Goal: Find contact information: Find contact information

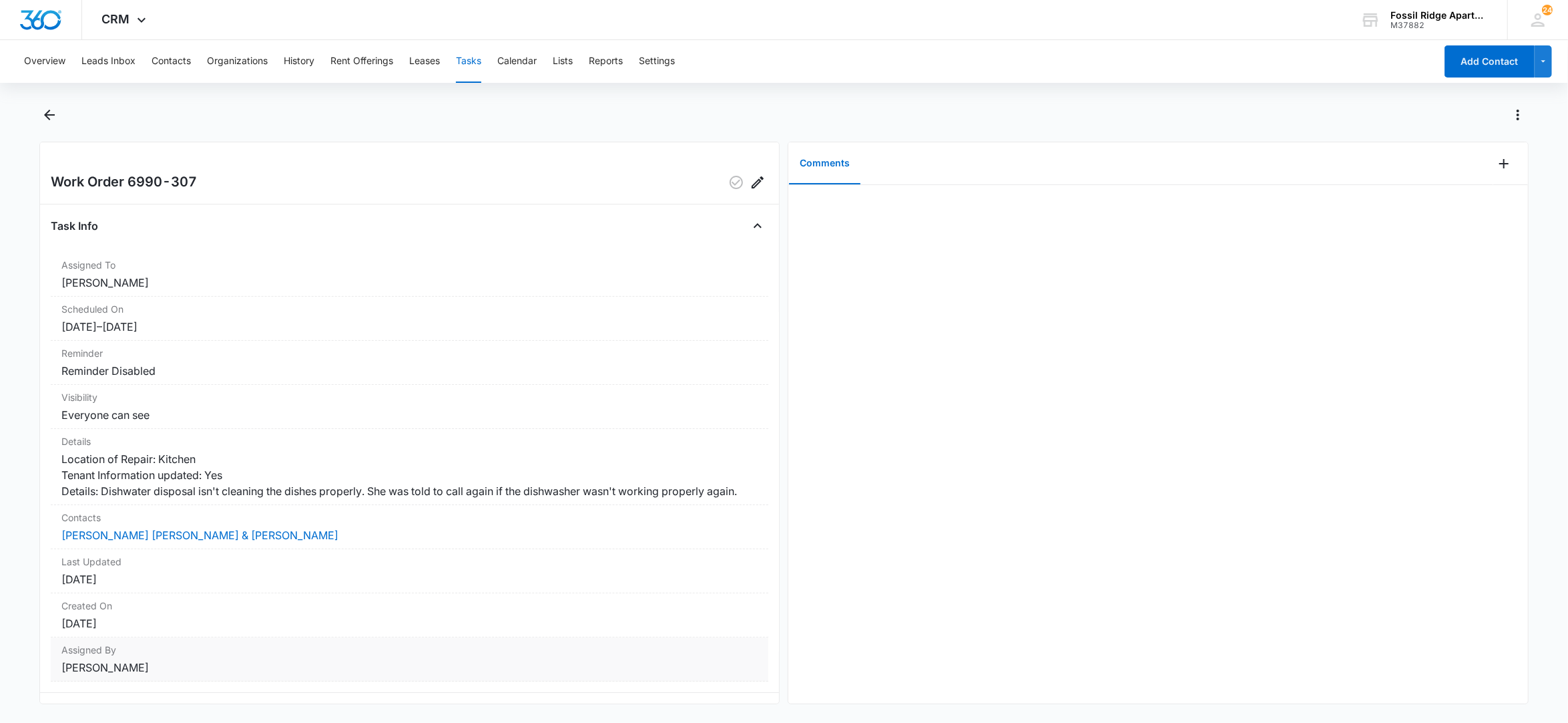
scroll to position [64, 0]
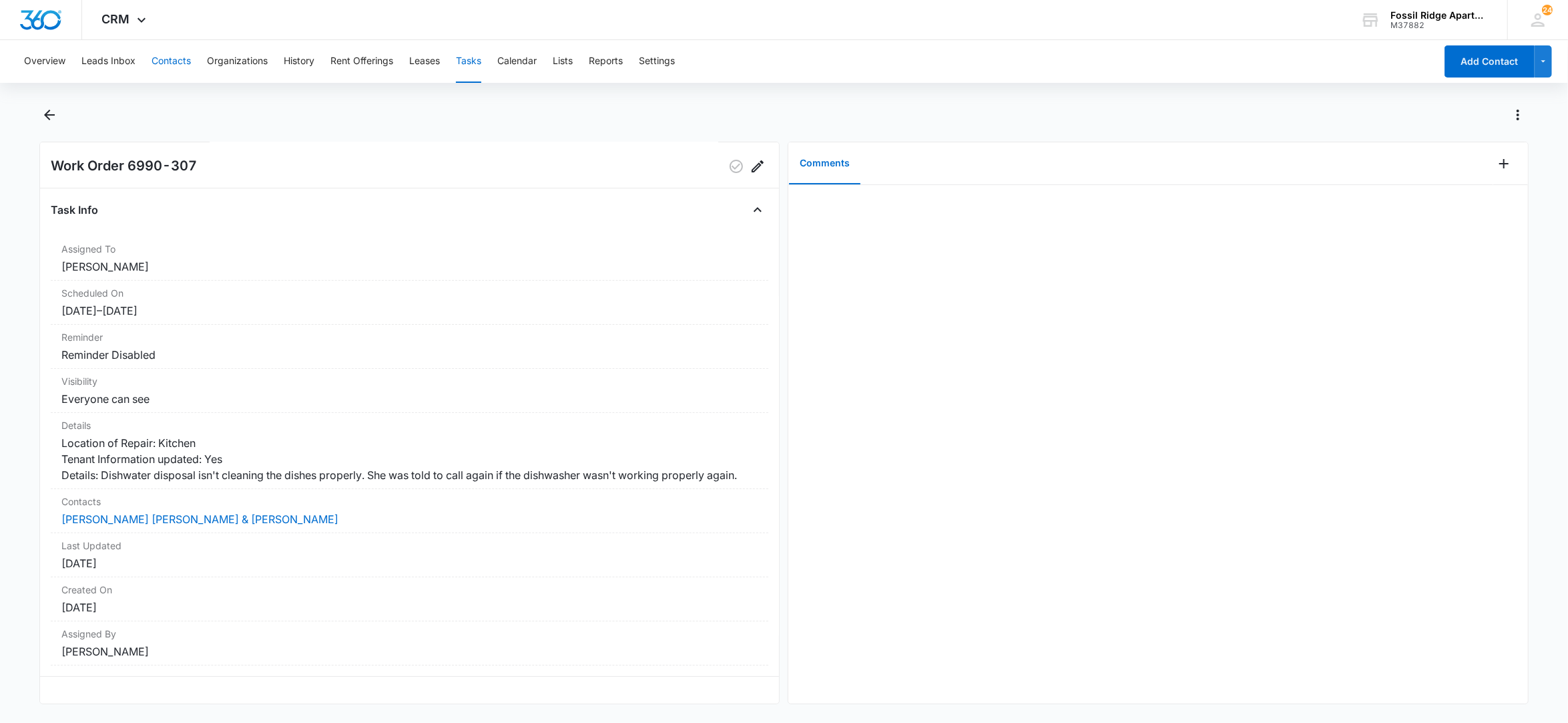
click at [174, 61] on button "Contacts" at bounding box center [171, 61] width 39 height 43
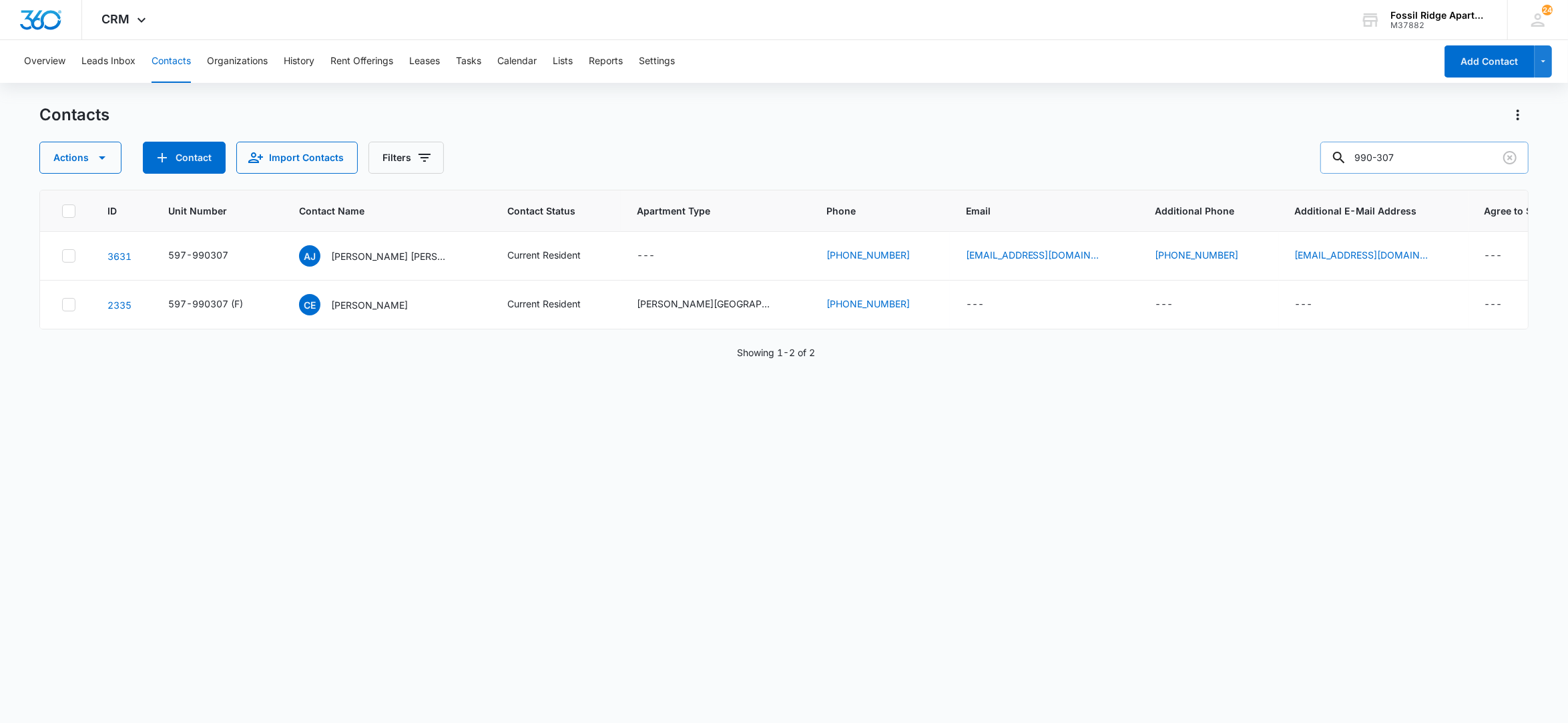
click at [1410, 150] on input "990-307" at bounding box center [1425, 157] width 208 height 32
drag, startPoint x: 1411, startPoint y: 152, endPoint x: 1239, endPoint y: 138, distance: 172.6
click at [1250, 148] on div "Actions Contact Import Contacts Filters 990-307" at bounding box center [784, 157] width 1490 height 32
type input "6"
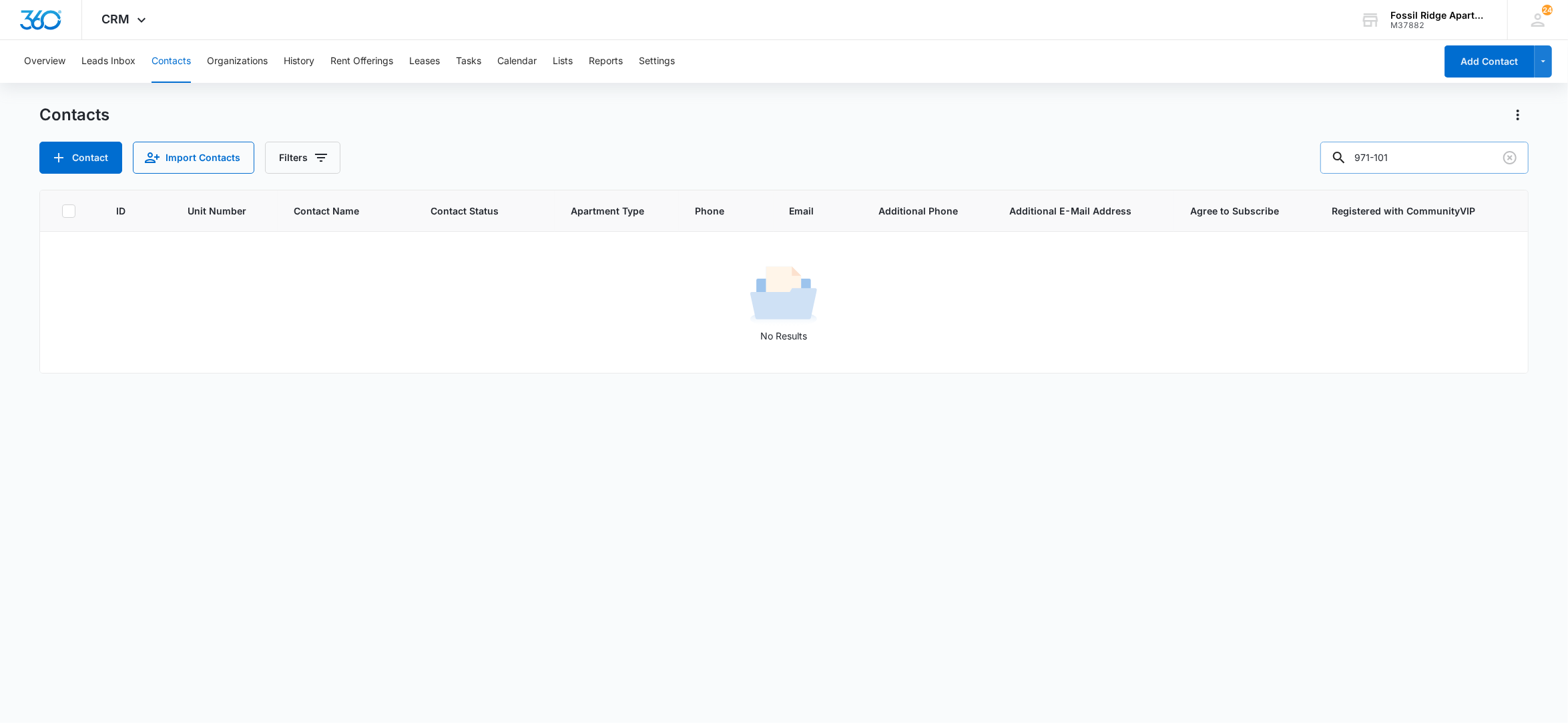
click at [1419, 146] on input "971-101" at bounding box center [1425, 157] width 208 height 32
click at [1389, 157] on input "971-101" at bounding box center [1425, 157] width 208 height 32
type input "971101"
drag, startPoint x: 1421, startPoint y: 157, endPoint x: 1316, endPoint y: 184, distance: 108.4
click at [1316, 183] on div "Contacts Contact Import Contacts Filters 971101 ID Unit Number Contact Name Con…" at bounding box center [784, 412] width 1490 height 617
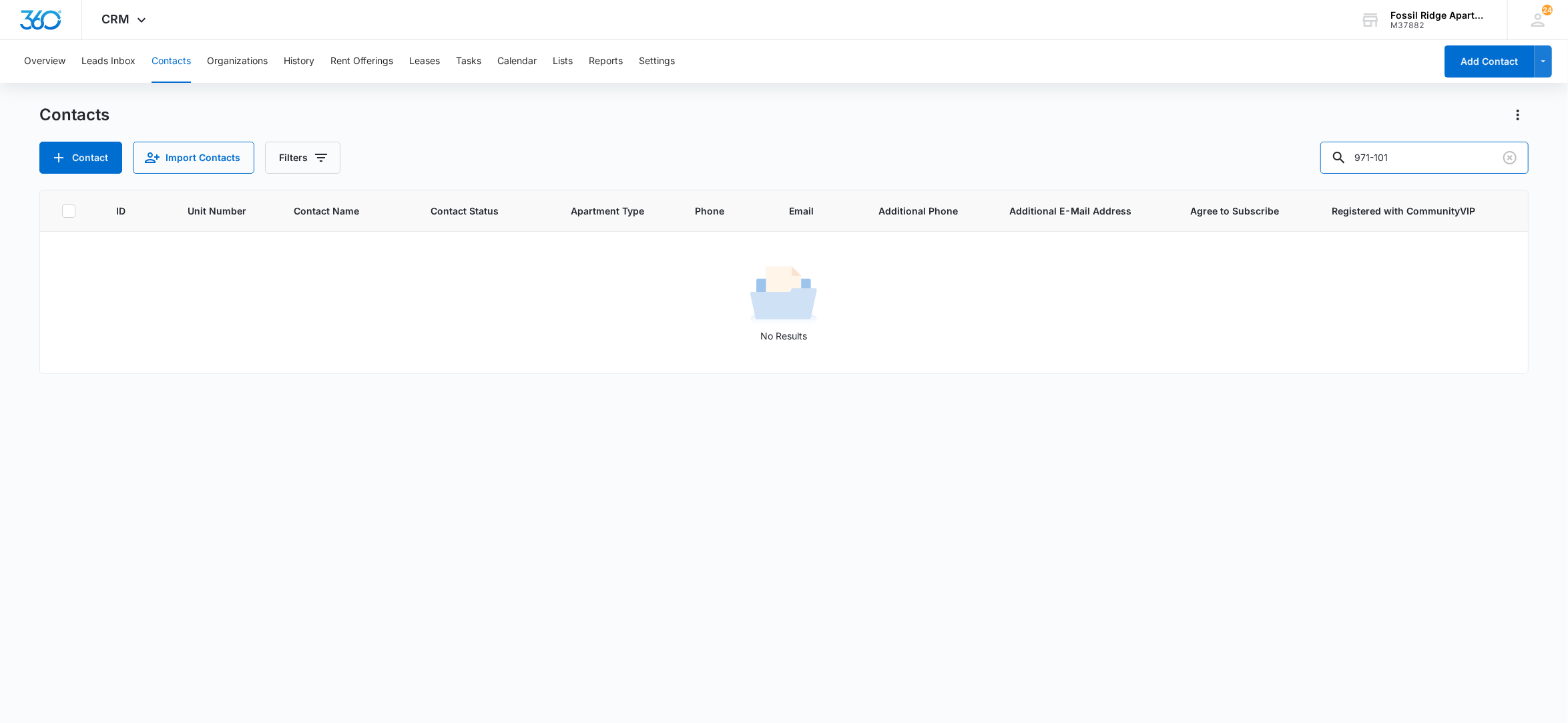
type input "971-101"
click at [152, 52] on button "Contacts" at bounding box center [171, 61] width 39 height 43
click at [169, 54] on button "Contacts" at bounding box center [171, 61] width 39 height 43
drag, startPoint x: 1399, startPoint y: 164, endPoint x: 1192, endPoint y: 215, distance: 213.2
click at [1198, 215] on div "Contacts Contact Import Contacts Filters [PHONE_NUMBER] Unit Number Contact Nam…" at bounding box center [784, 412] width 1490 height 617
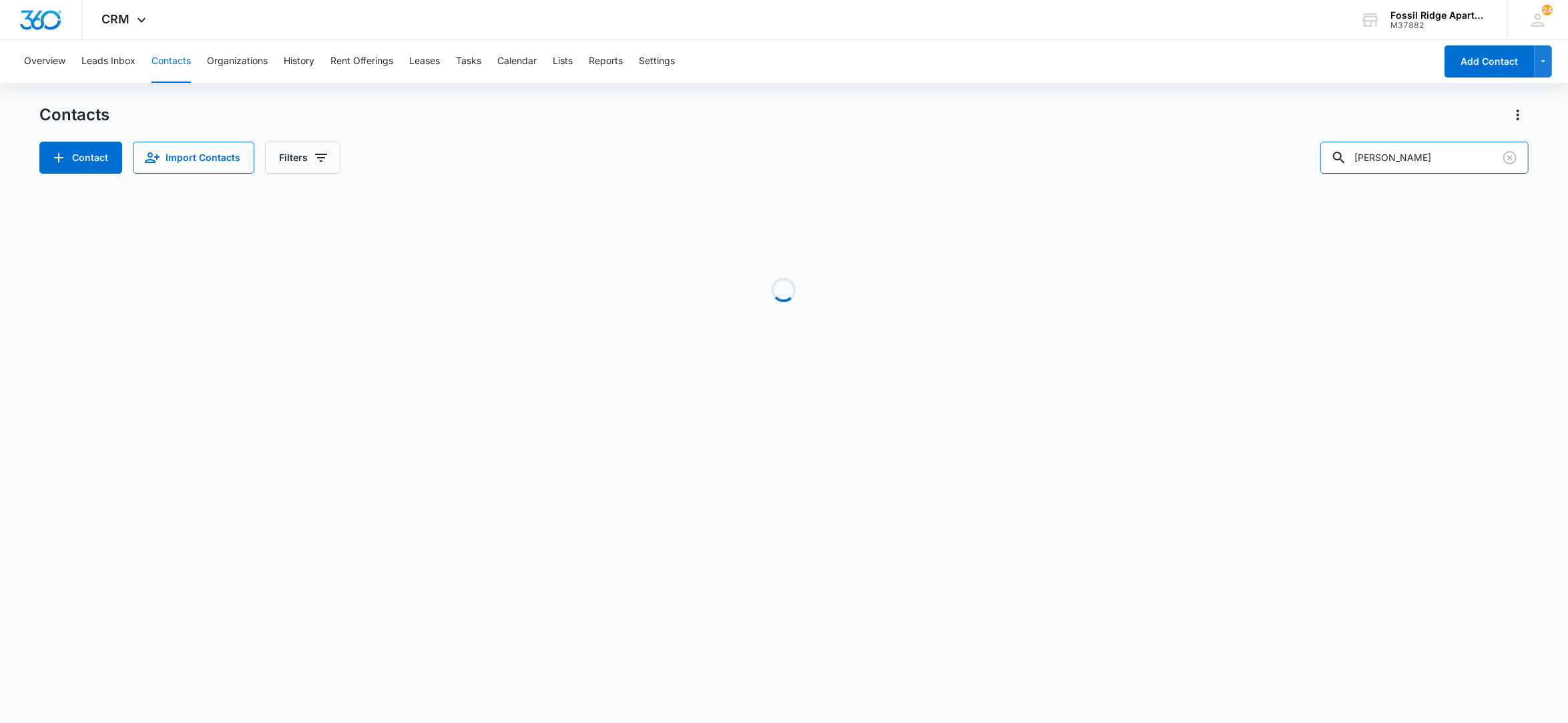
type input "[PERSON_NAME]"
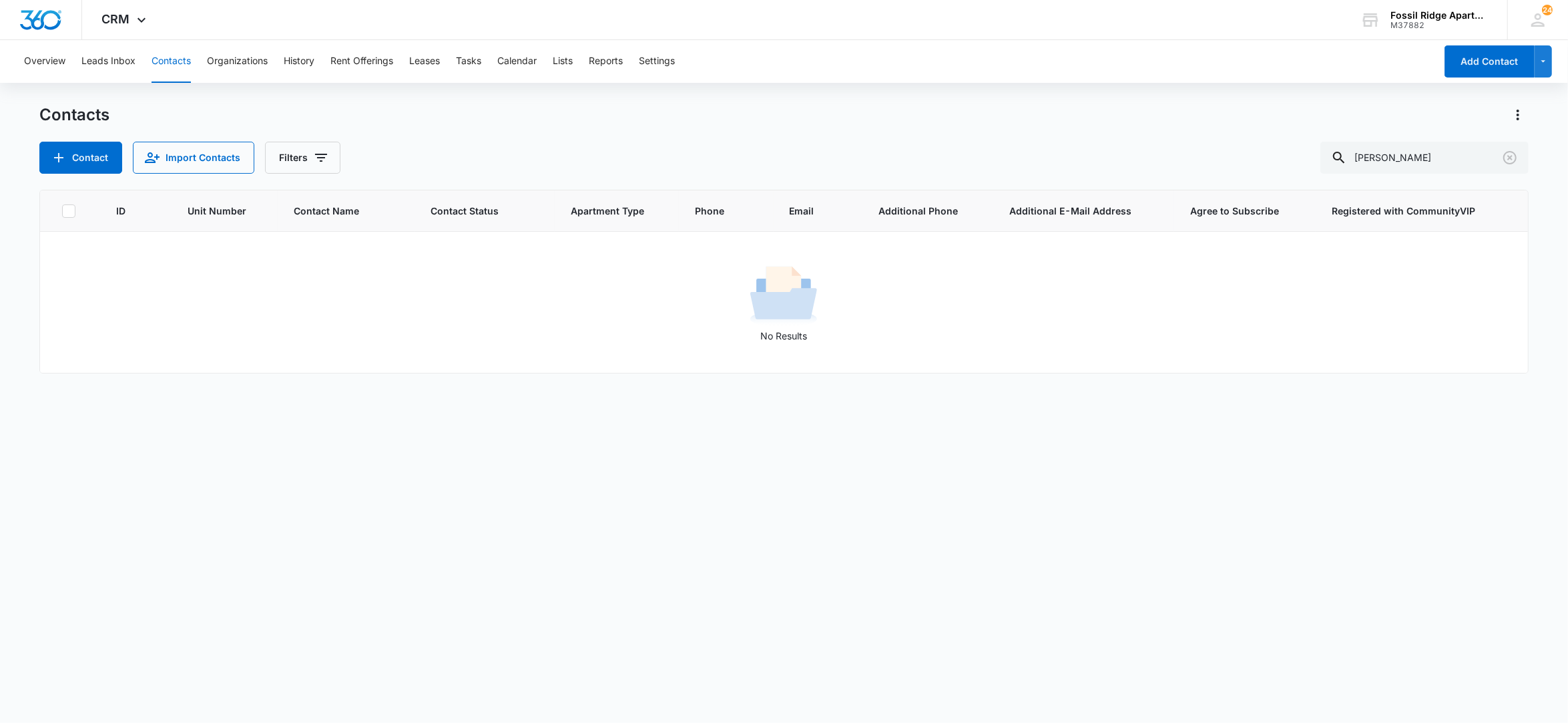
click at [177, 66] on button "Contacts" at bounding box center [171, 61] width 39 height 43
click at [167, 60] on button "Contacts" at bounding box center [171, 61] width 39 height 43
drag, startPoint x: 1403, startPoint y: 156, endPoint x: 1192, endPoint y: 153, distance: 211.0
click at [1199, 159] on div "Contact Import Contacts Filters [PERSON_NAME]" at bounding box center [784, 157] width 1490 height 32
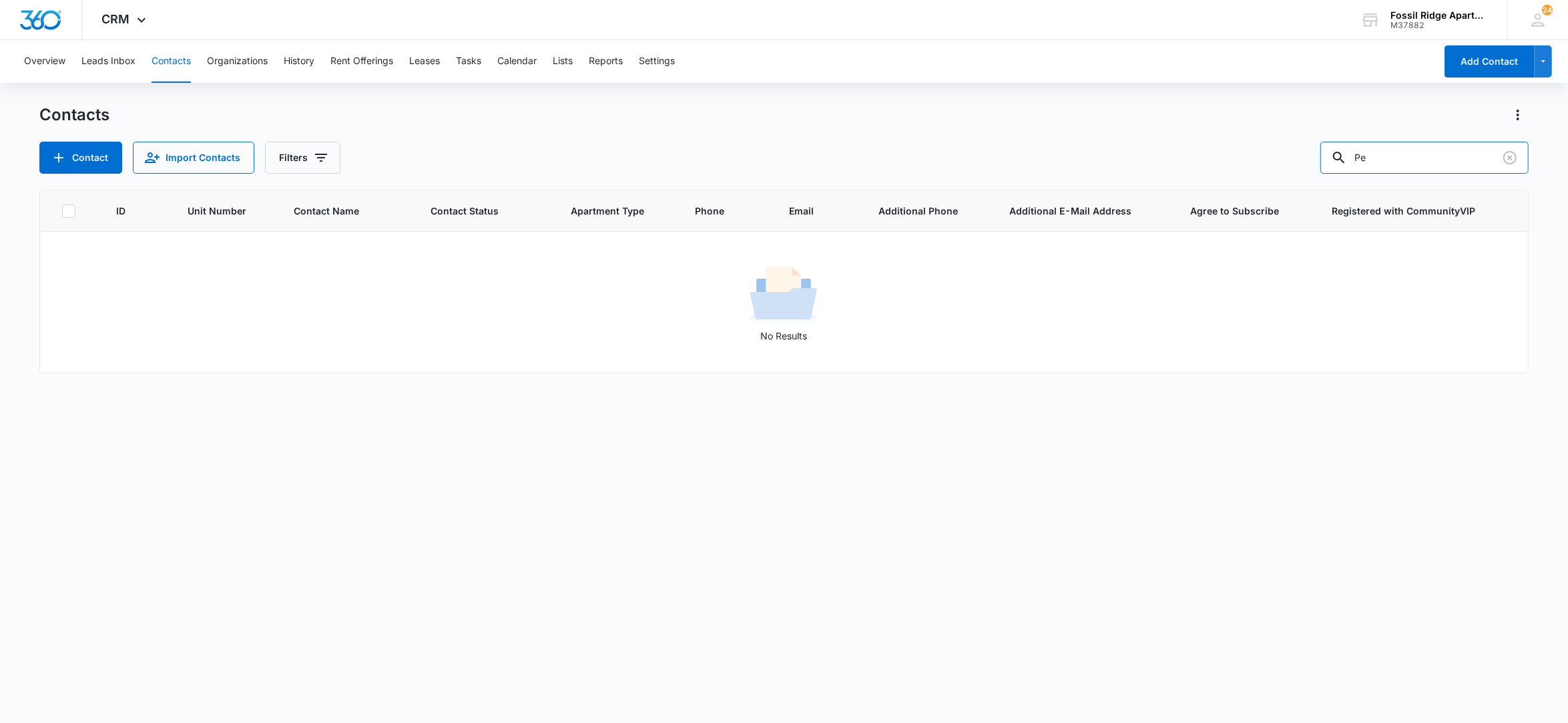
type input "P"
click at [1411, 158] on input "text" at bounding box center [1434, 157] width 188 height 32
type input "825-204"
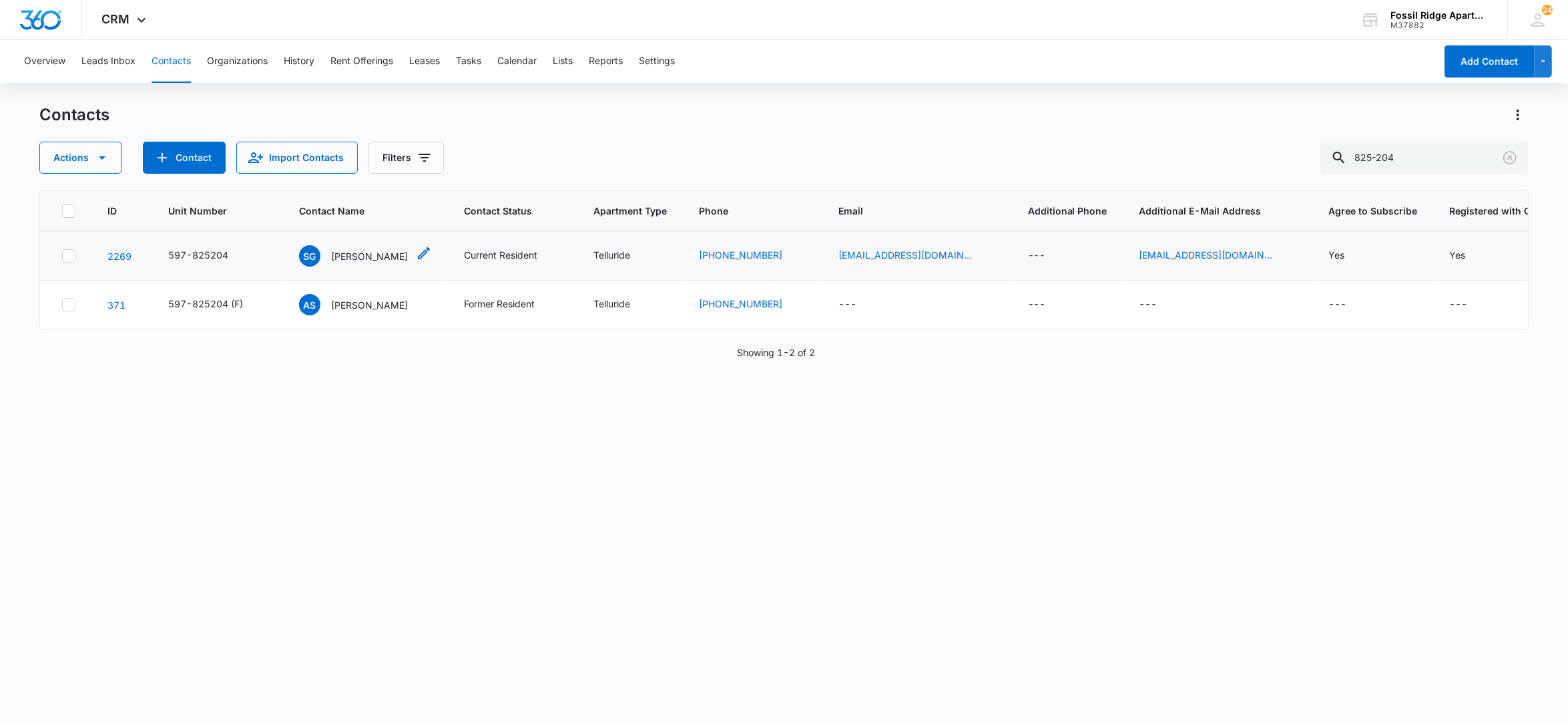
click at [354, 257] on p "[PERSON_NAME]" at bounding box center [369, 256] width 77 height 14
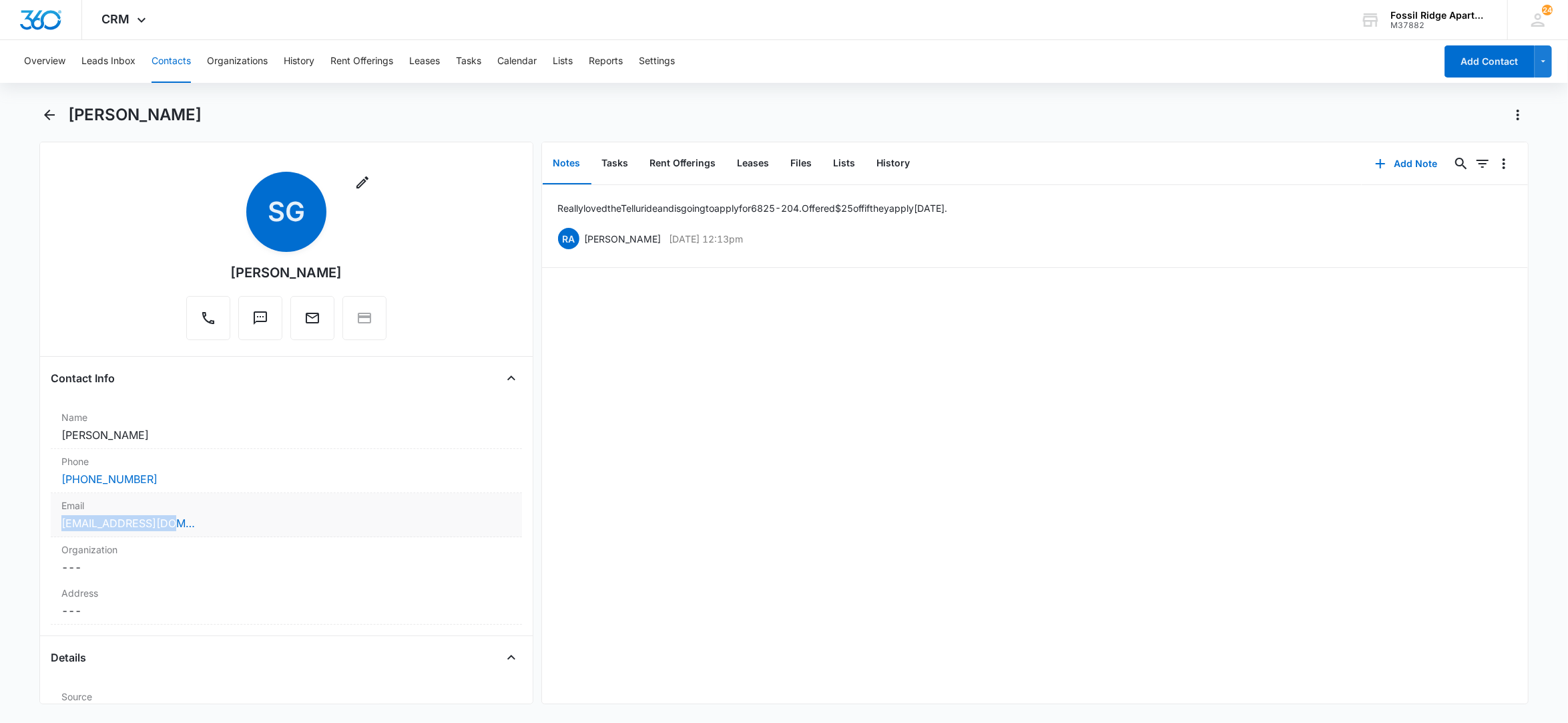
drag, startPoint x: 150, startPoint y: 522, endPoint x: 63, endPoint y: 536, distance: 88.1
click at [63, 536] on div "Email Cancel Save Changes [EMAIL_ADDRESS][DOMAIN_NAME]" at bounding box center [286, 515] width 471 height 44
copy link "[EMAIL_ADDRESS][DOMAIN_NAME]"
drag, startPoint x: 175, startPoint y: 545, endPoint x: 34, endPoint y: 553, distance: 141.2
click at [34, 553] on main "[PERSON_NAME] Remove SG [PERSON_NAME] Contact Info Name Cancel Save Changes [PE…" at bounding box center [784, 412] width 1568 height 616
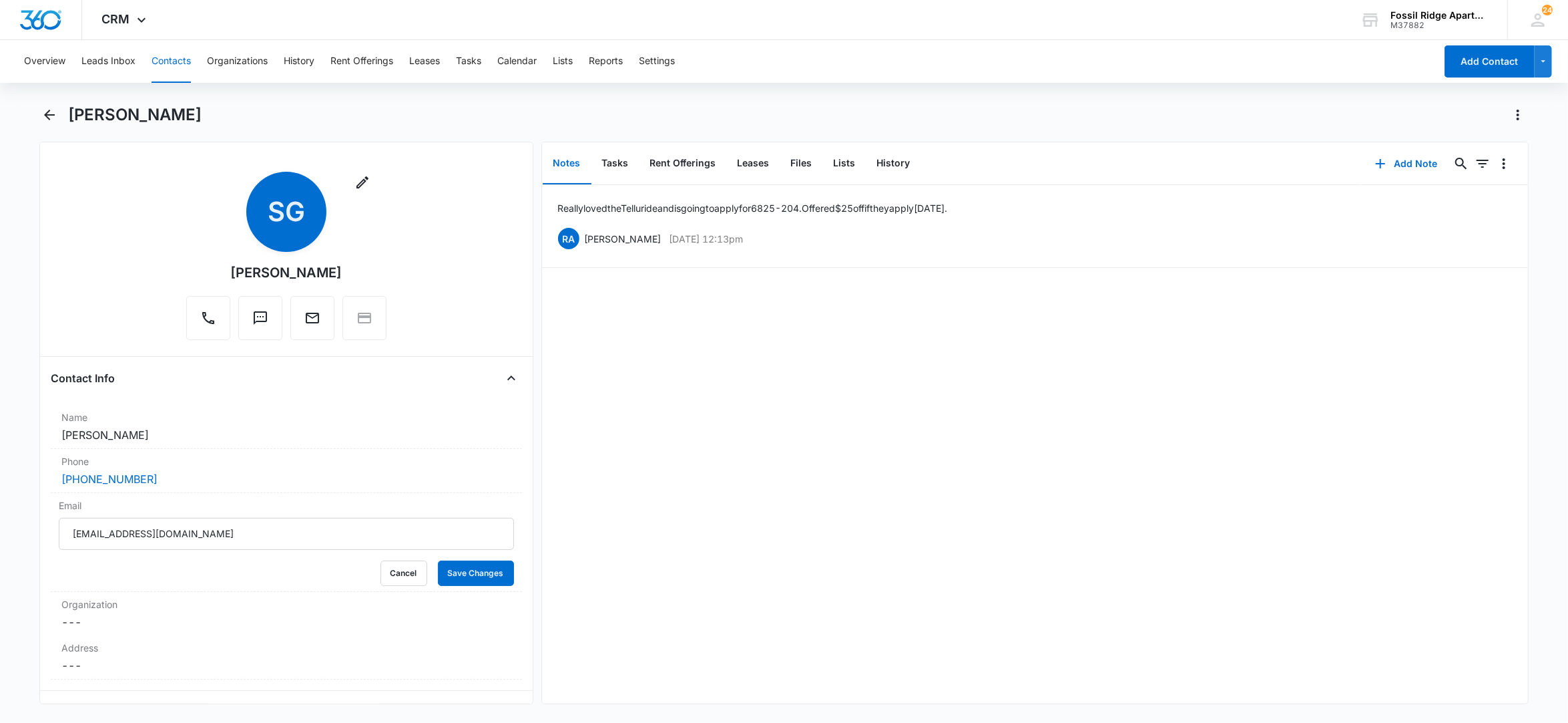
click at [174, 62] on button "Contacts" at bounding box center [171, 61] width 39 height 43
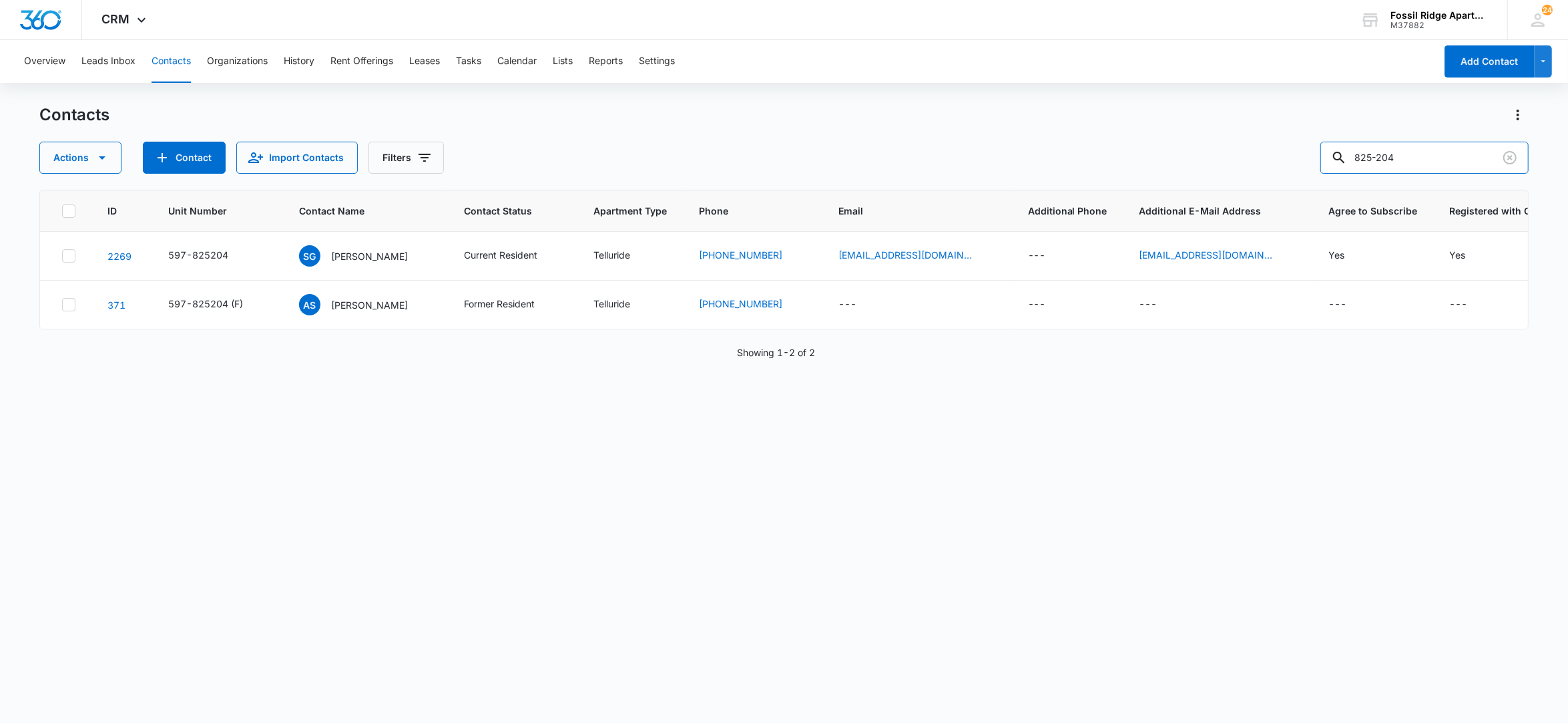
drag, startPoint x: 1409, startPoint y: 159, endPoint x: 889, endPoint y: 104, distance: 522.9
click at [889, 104] on div "Contacts Actions Contact Import Contacts Filters 825-204" at bounding box center [784, 139] width 1490 height 70
type input "900-106"
